Goal: Register for event/course

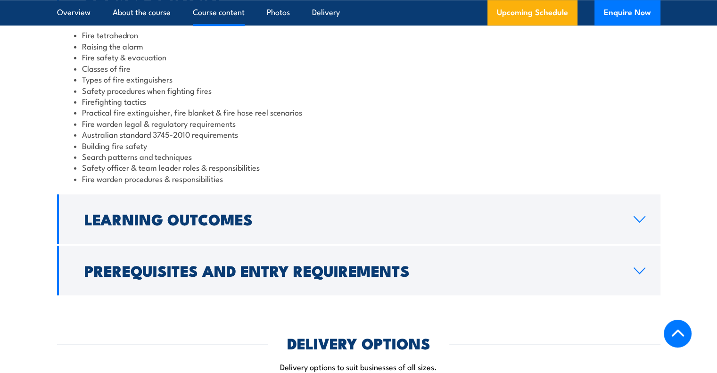
scroll to position [1225, 0]
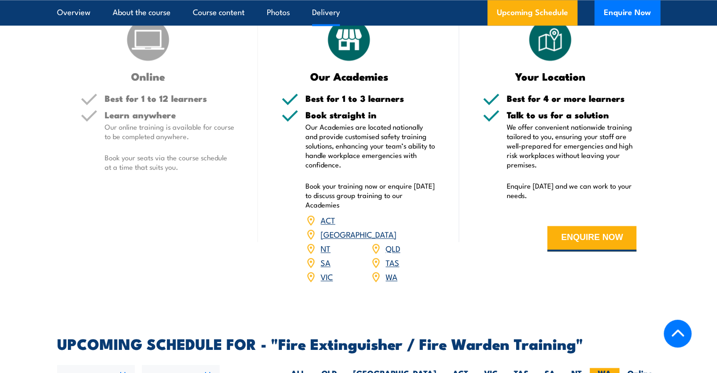
click at [605, 367] on label "WA" at bounding box center [604, 376] width 30 height 18
click at [611, 367] on input "WA" at bounding box center [614, 370] width 6 height 6
radio input "true"
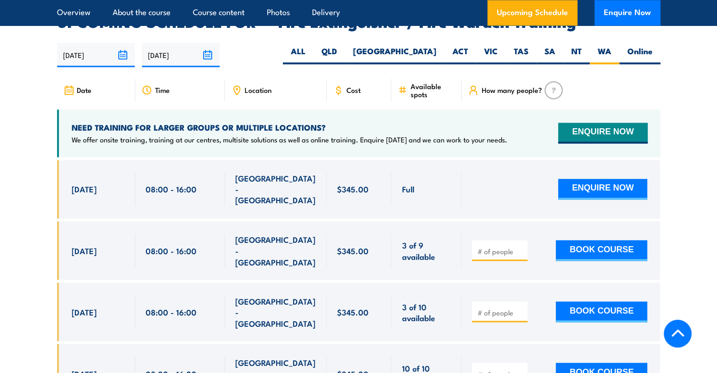
click at [8, 88] on section "UPCOMING SCHEDULE FOR - "Fire Extinguisher / Fire Warden Training" [DATE] [DATE]" at bounding box center [358, 369] width 717 height 709
